Goal: Task Accomplishment & Management: Complete application form

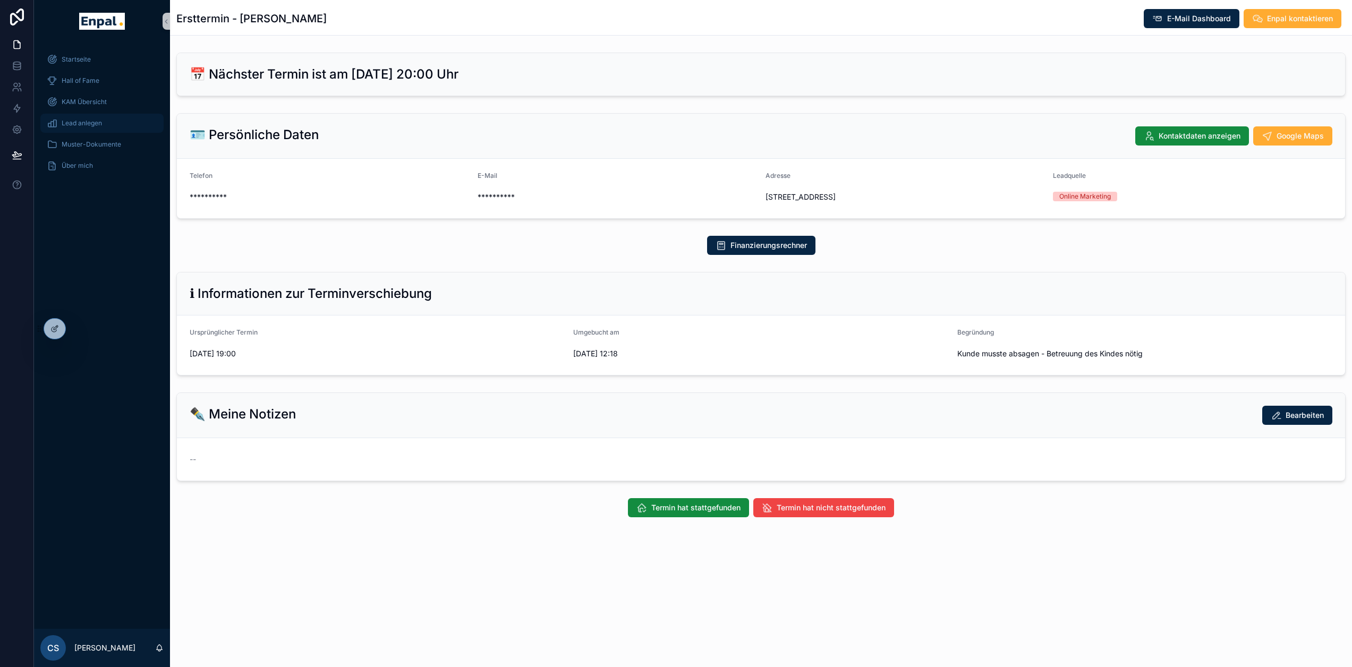
scroll to position [21, 0]
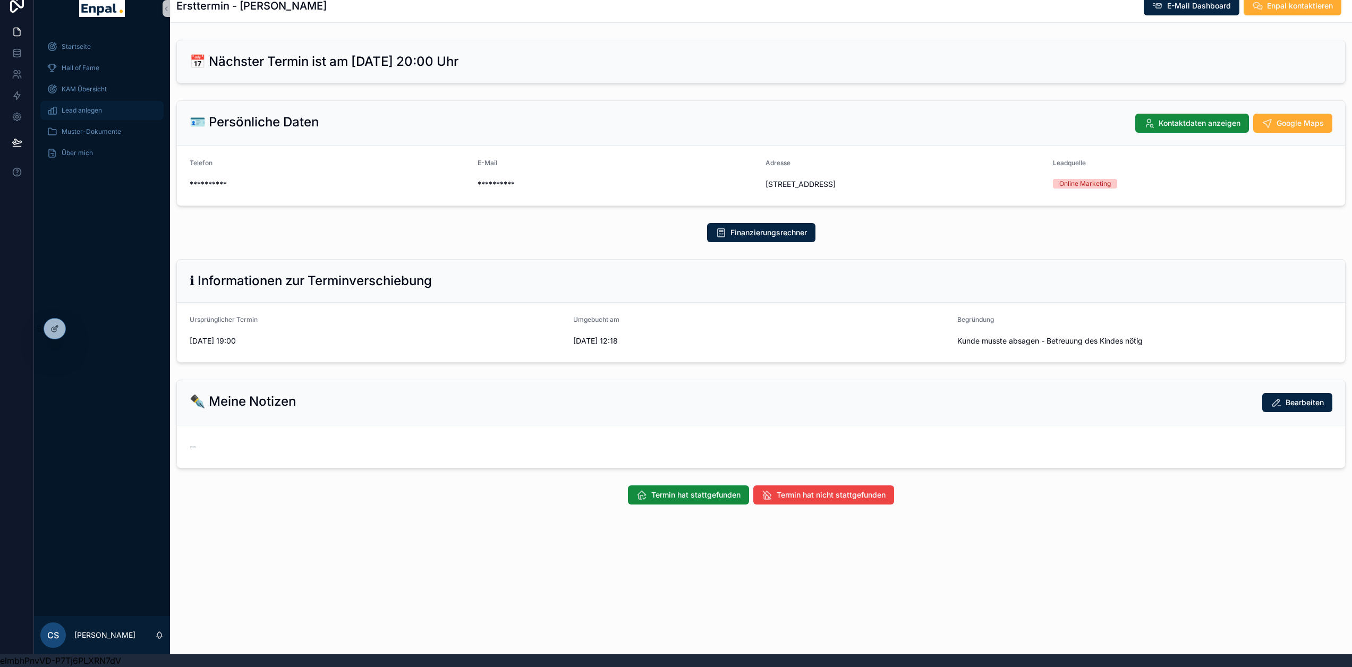
click at [85, 102] on div "Lead anlegen" at bounding box center [102, 110] width 110 height 17
